Goal: Task Accomplishment & Management: Complete application form

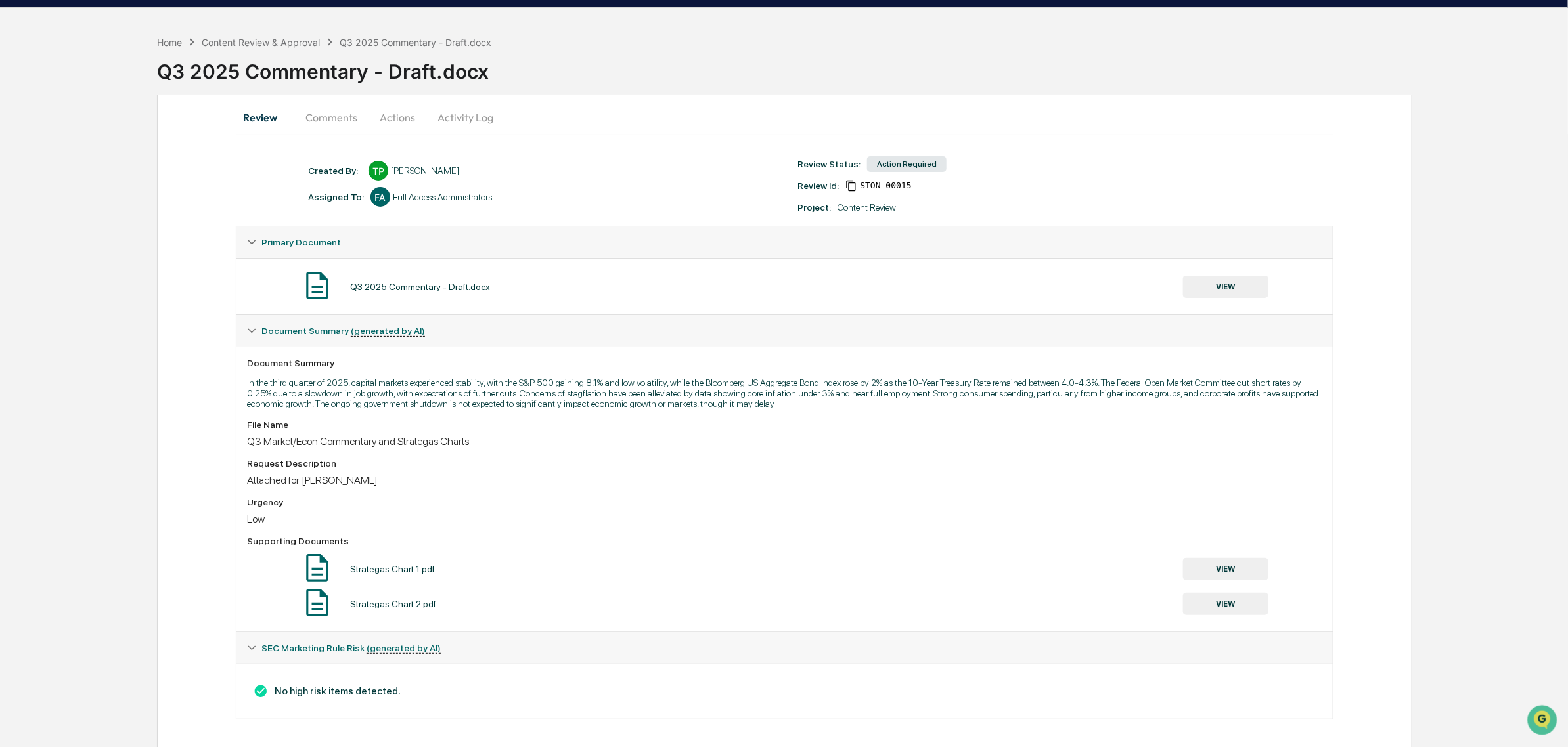
scroll to position [50, 0]
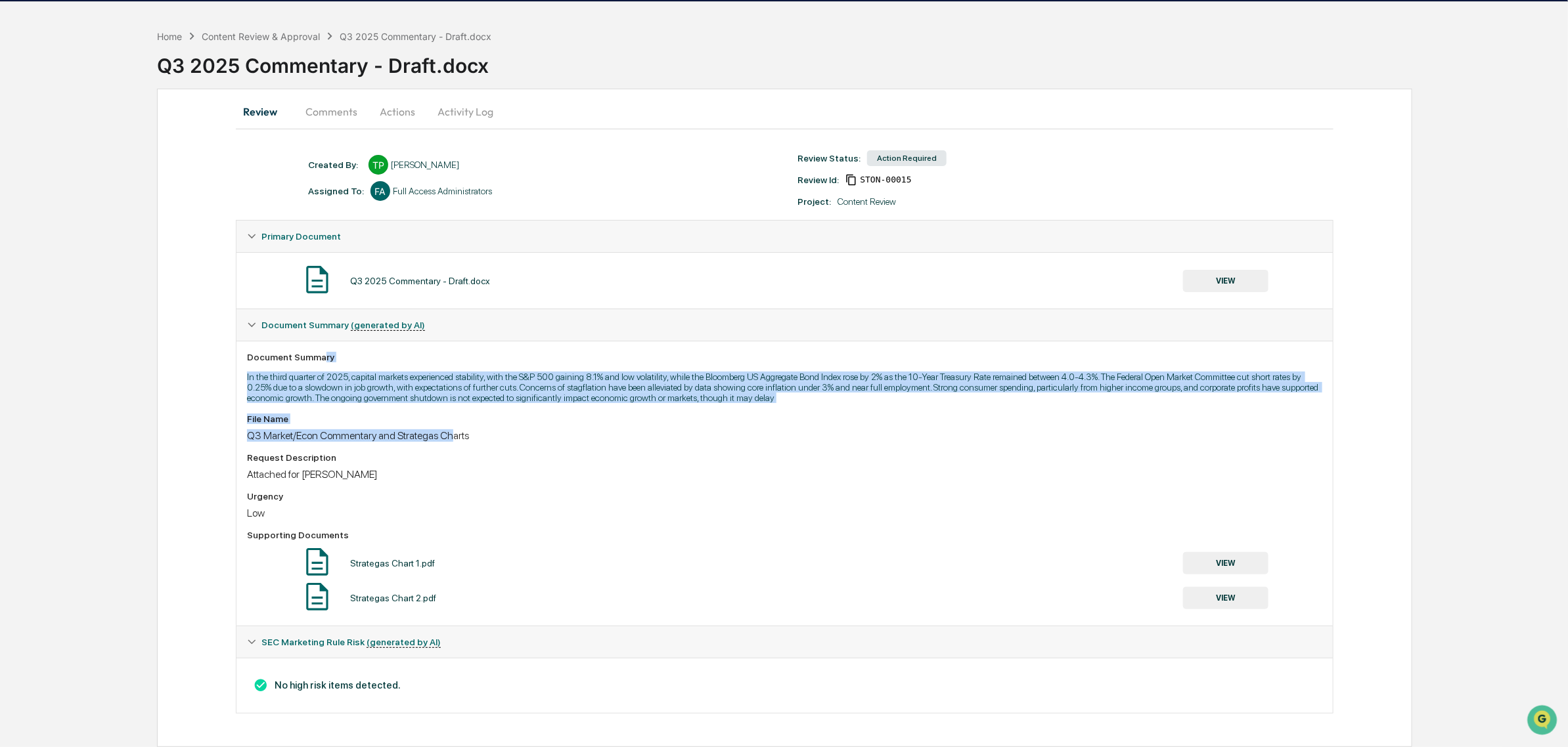
drag, startPoint x: 322, startPoint y: 355, endPoint x: 453, endPoint y: 438, distance: 155.1
click at [453, 438] on div "Document Summary In the third quarter of 2025, capital markets experienced stab…" at bounding box center [785, 483] width 1097 height 285
click at [453, 438] on div "File Name Q3 Market/Econ Commentary and Strategas Charts Request Description At…" at bounding box center [785, 515] width 1076 height 202
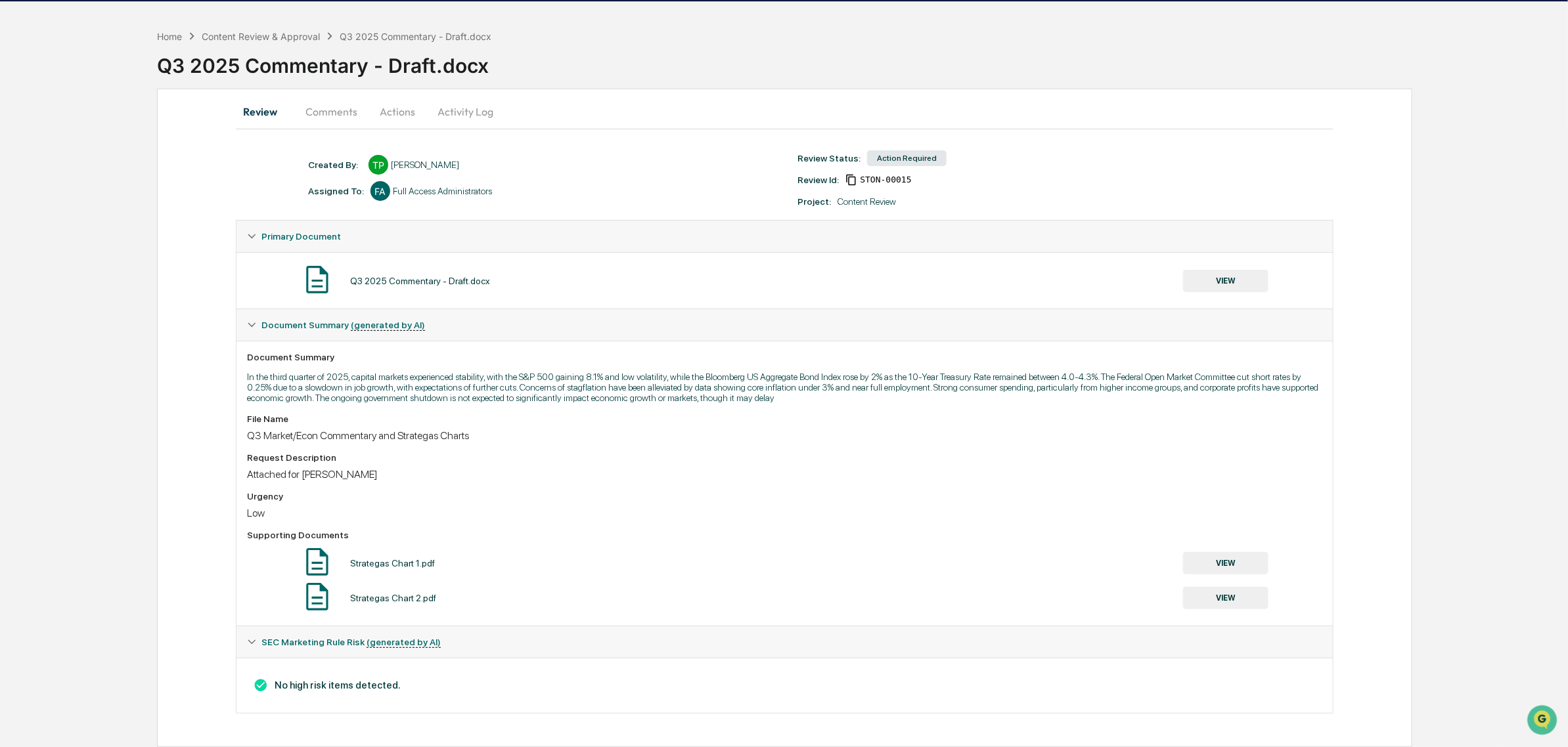
click at [1209, 271] on button "VIEW" at bounding box center [1226, 281] width 85 height 22
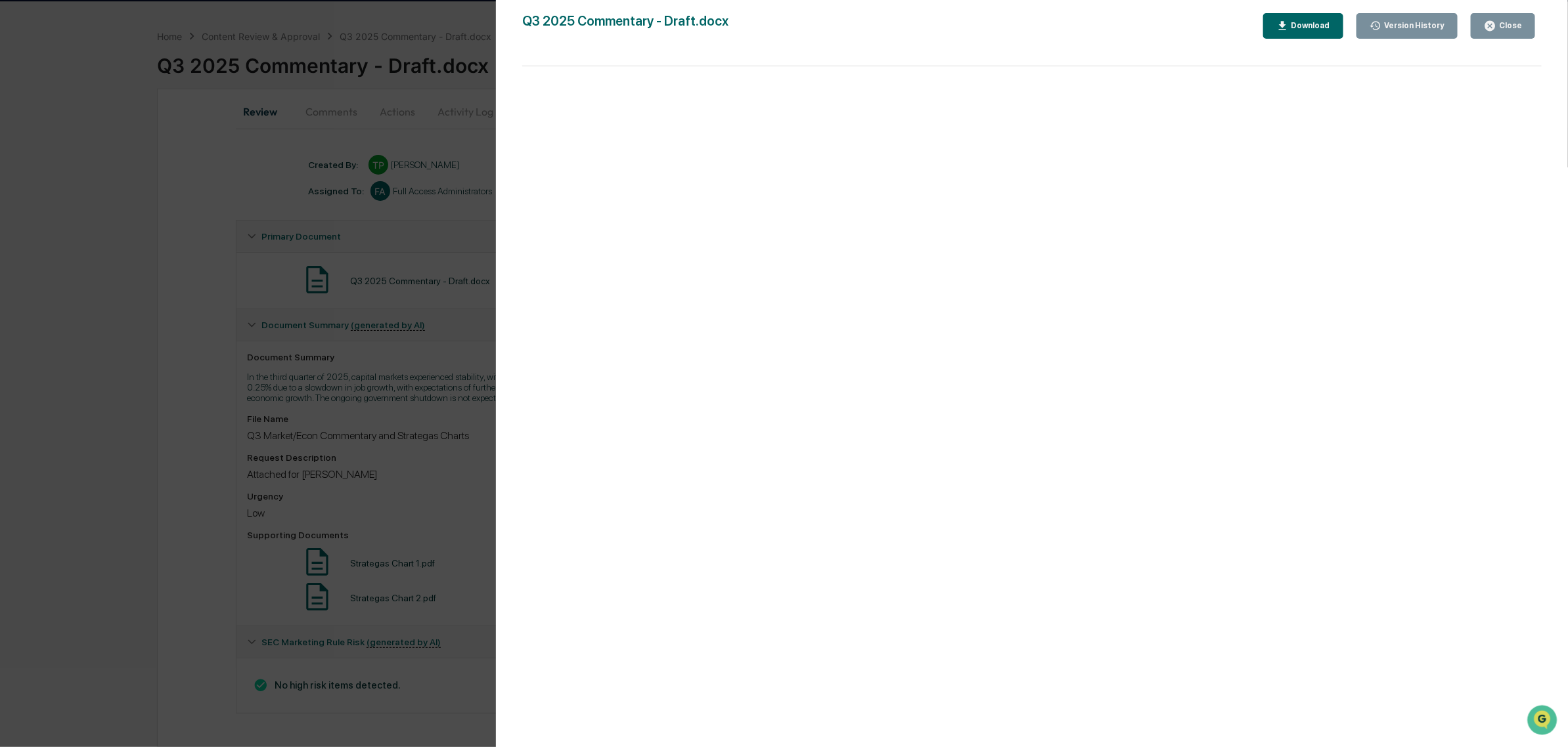
click at [1511, 13] on div "Version History 10/02/2025, 01:01 PM Tina Pham Q3 2025 Commentary - Draft.docx …" at bounding box center [1032, 387] width 1072 height 774
click at [1521, 23] on div "Close" at bounding box center [1509, 25] width 26 height 9
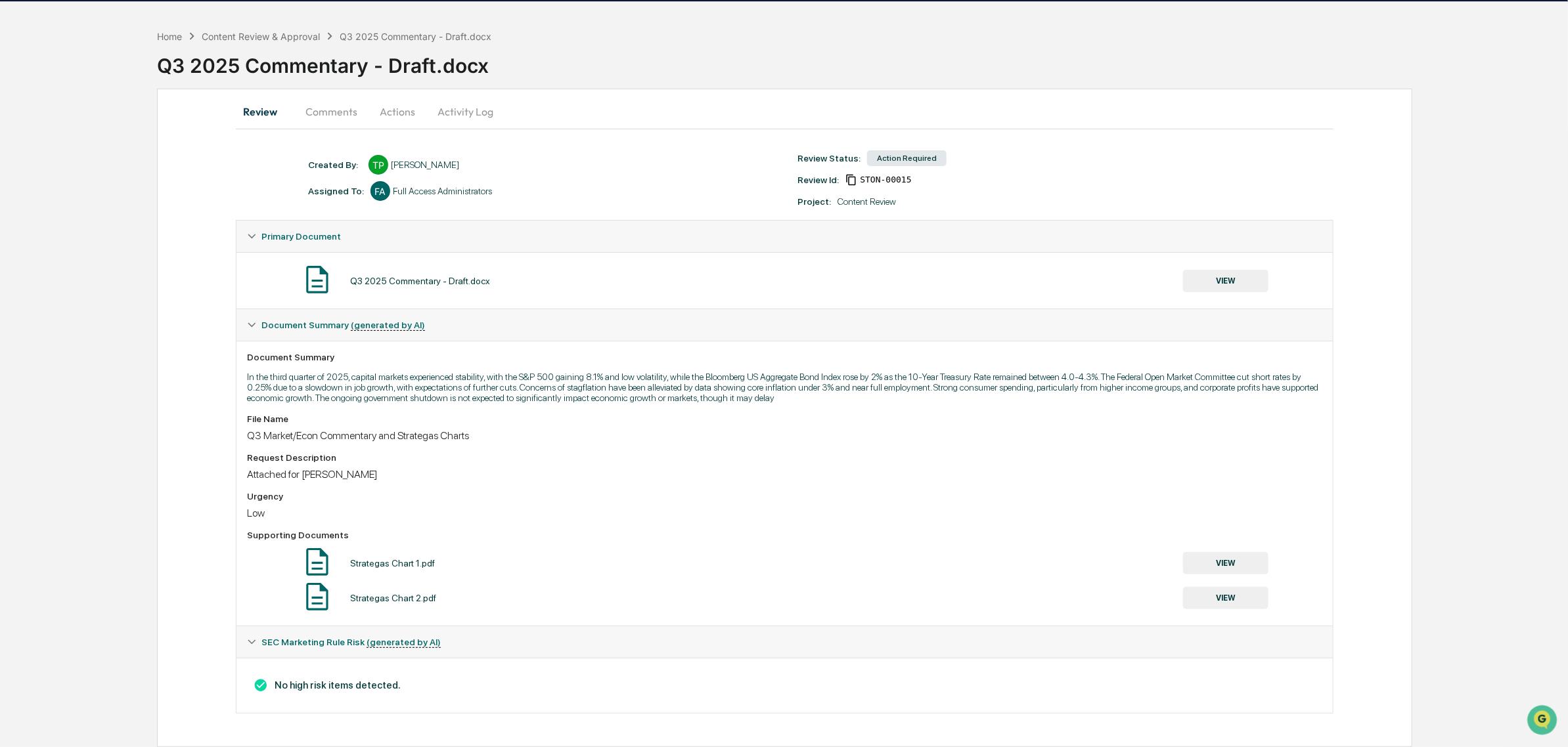
click at [391, 96] on button "Actions" at bounding box center [397, 111] width 59 height 31
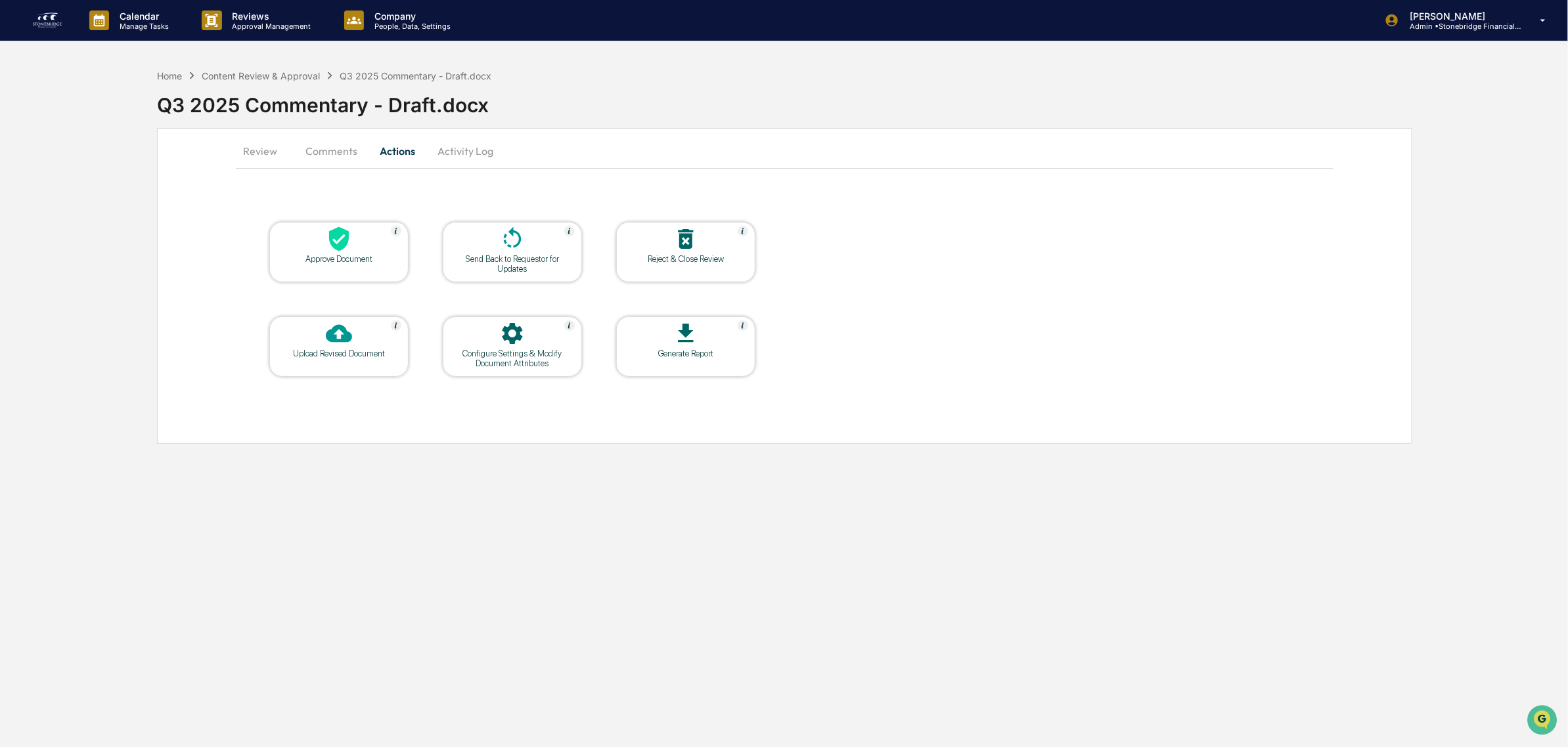
scroll to position [0, 0]
click at [345, 245] on icon at bounding box center [340, 239] width 20 height 24
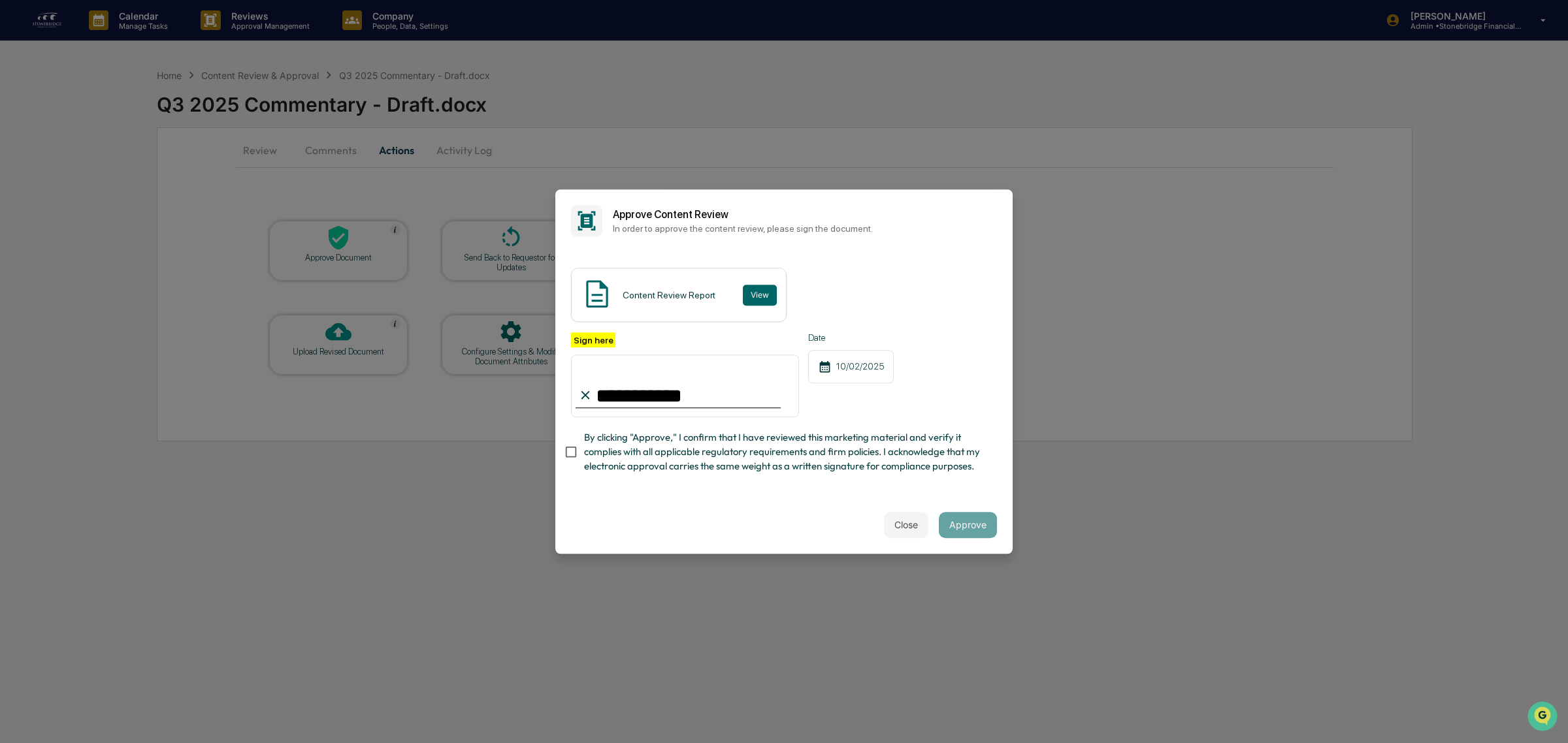
type input "**********"
click at [762, 474] on span "By clicking "Approve," I confirm that I have reviewed this marketing material a…" at bounding box center [785, 452] width 402 height 44
click at [753, 454] on span "By clicking "Approve," I confirm that I have reviewed this marketing material a…" at bounding box center [785, 452] width 402 height 44
drag, startPoint x: 794, startPoint y: 446, endPoint x: 820, endPoint y: 461, distance: 30.0
click at [794, 446] on span "By clicking "Approve," I confirm that I have reviewed this marketing material a…" at bounding box center [785, 452] width 402 height 44
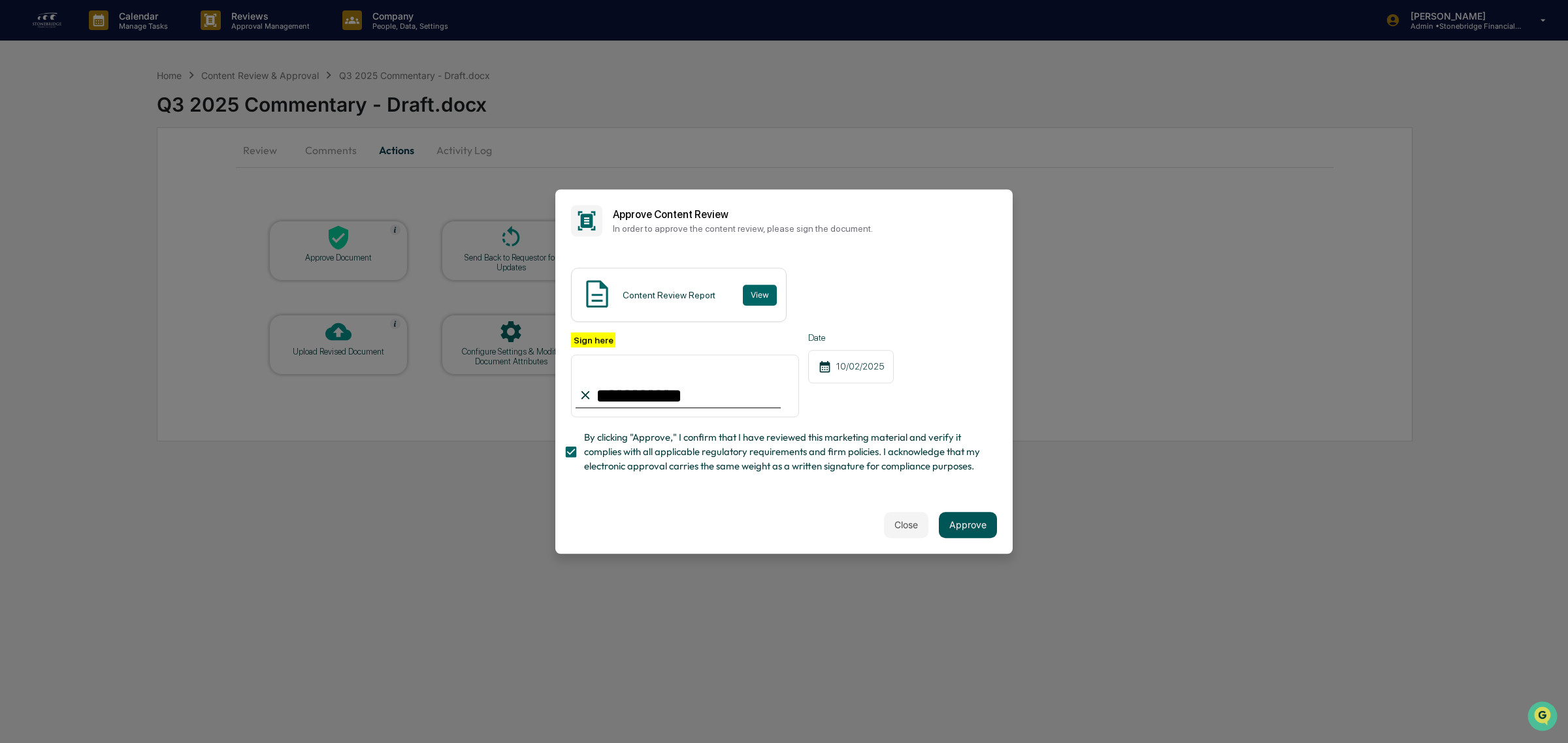
click at [962, 538] on button "Approve" at bounding box center [968, 525] width 58 height 26
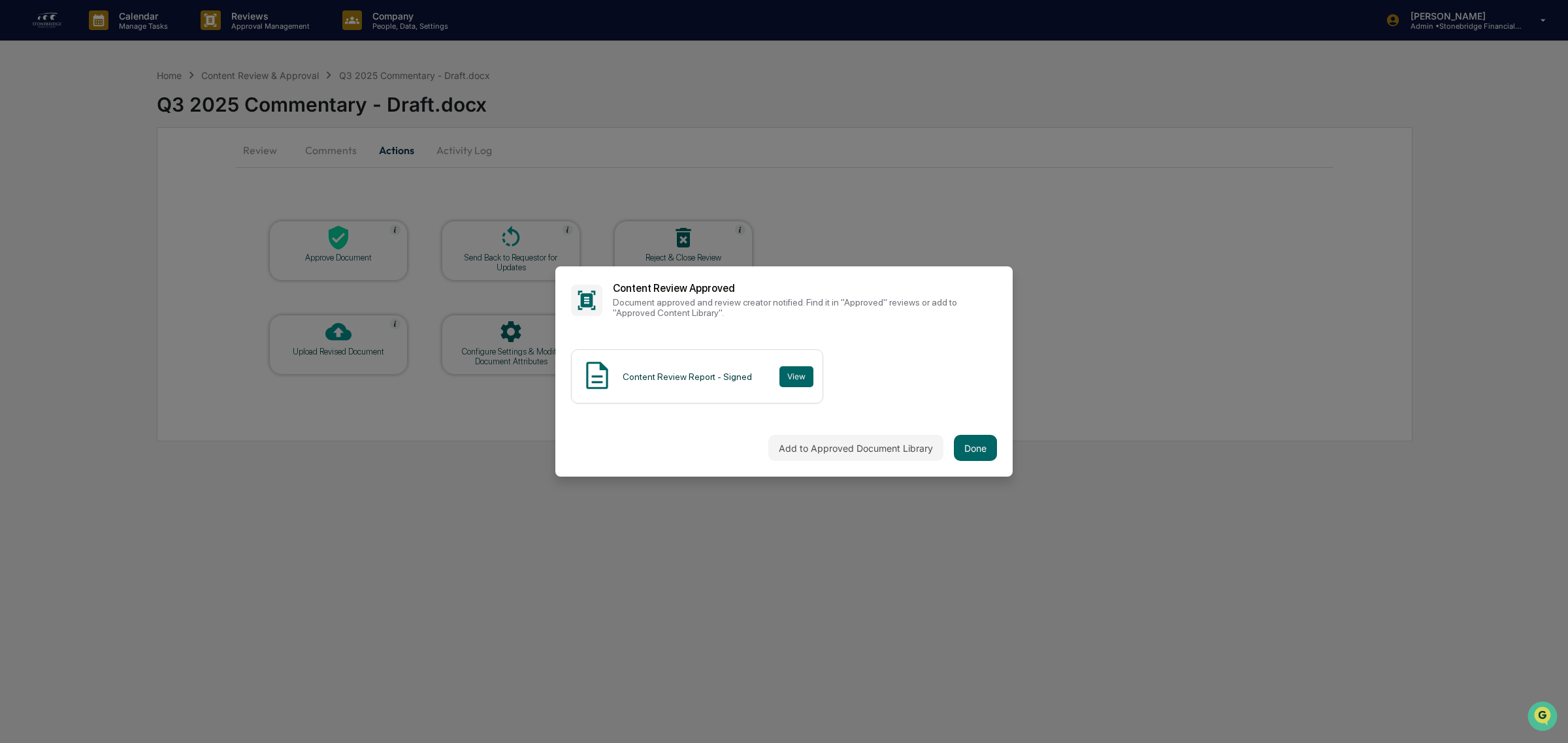
click at [971, 465] on div "Add to Approved Document Library Done" at bounding box center [784, 448] width 457 height 58
click at [971, 456] on button "Done" at bounding box center [975, 448] width 43 height 26
